Goal: Transaction & Acquisition: Purchase product/service

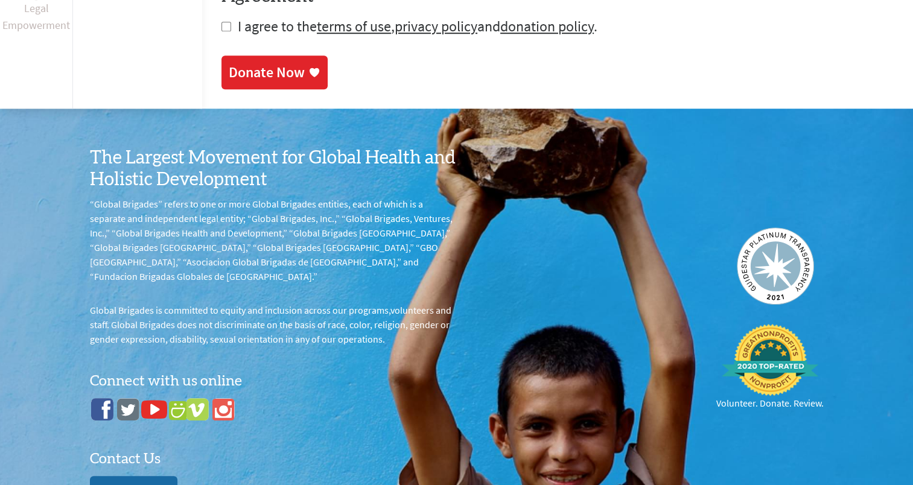
scroll to position [947, 0]
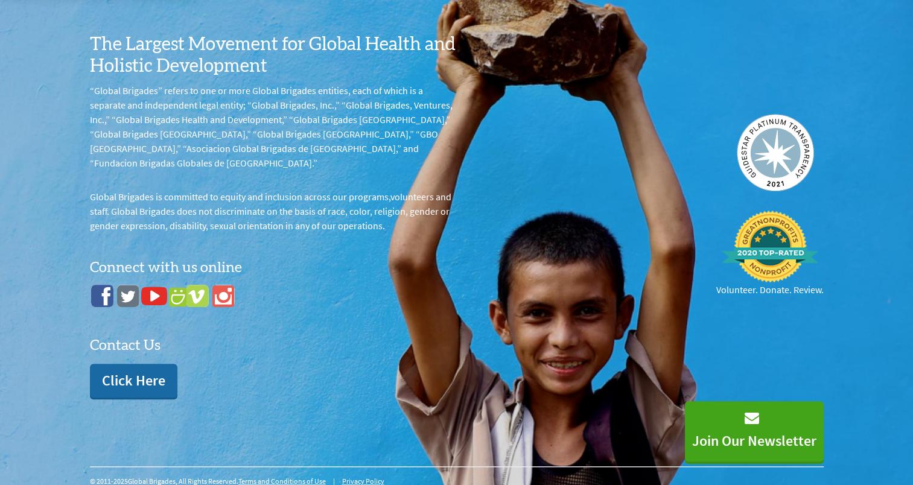
click at [117, 371] on p "Click Here" at bounding box center [133, 380] width 63 height 19
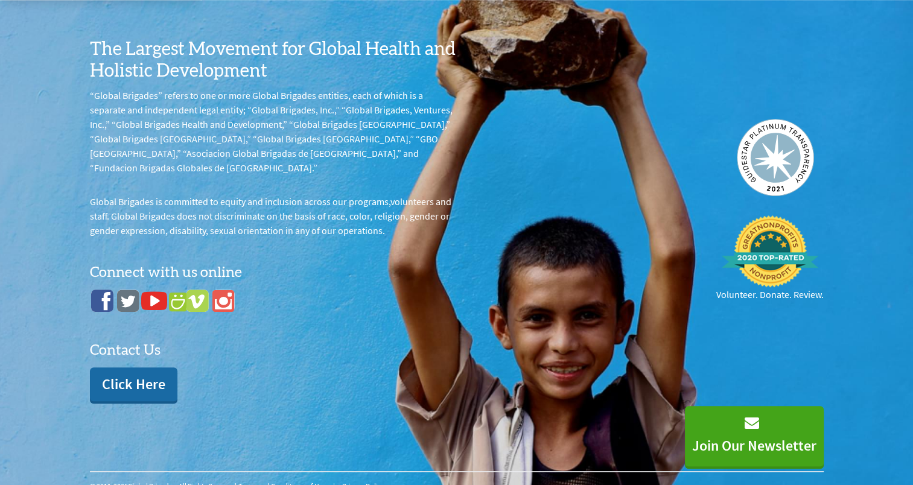
scroll to position [947, 0]
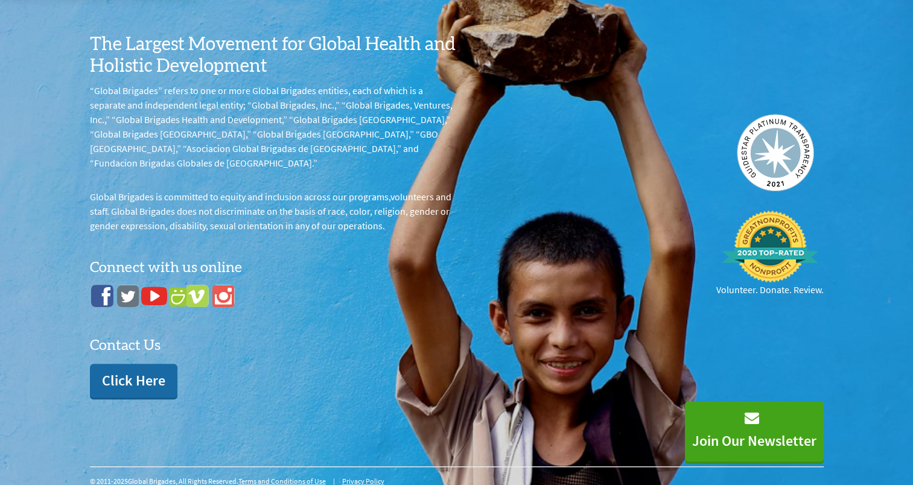
click at [117, 371] on p "Click Here" at bounding box center [133, 380] width 63 height 19
